Goal: Check status: Check status

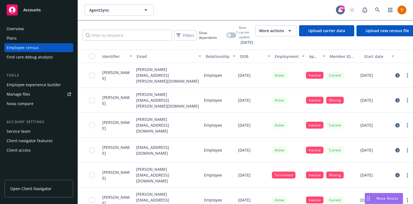
click at [284, 31] on span "More actions" at bounding box center [271, 31] width 25 height 6
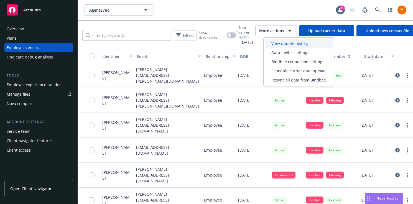
click at [285, 43] on span "View update history" at bounding box center [290, 44] width 37 height 6
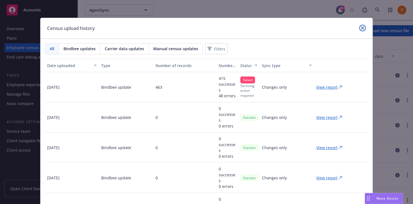
click at [365, 31] on link "close" at bounding box center [363, 28] width 7 height 7
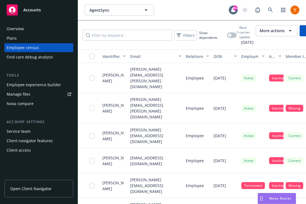
click at [293, 34] on div "More actions" at bounding box center [276, 30] width 34 height 7
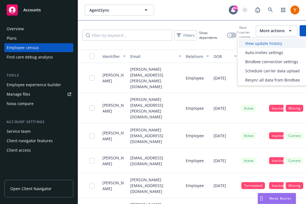
click at [273, 46] on span "View update history" at bounding box center [263, 44] width 37 height 6
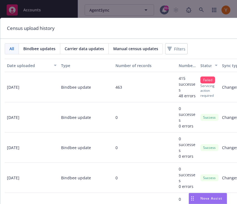
scroll to position [0, 96]
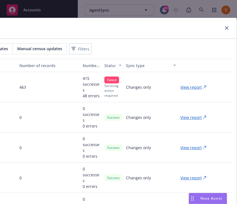
click at [196, 89] on p "View report" at bounding box center [190, 87] width 21 height 6
click at [186, 86] on p "View report" at bounding box center [190, 87] width 21 height 6
